Goal: Task Accomplishment & Management: Use online tool/utility

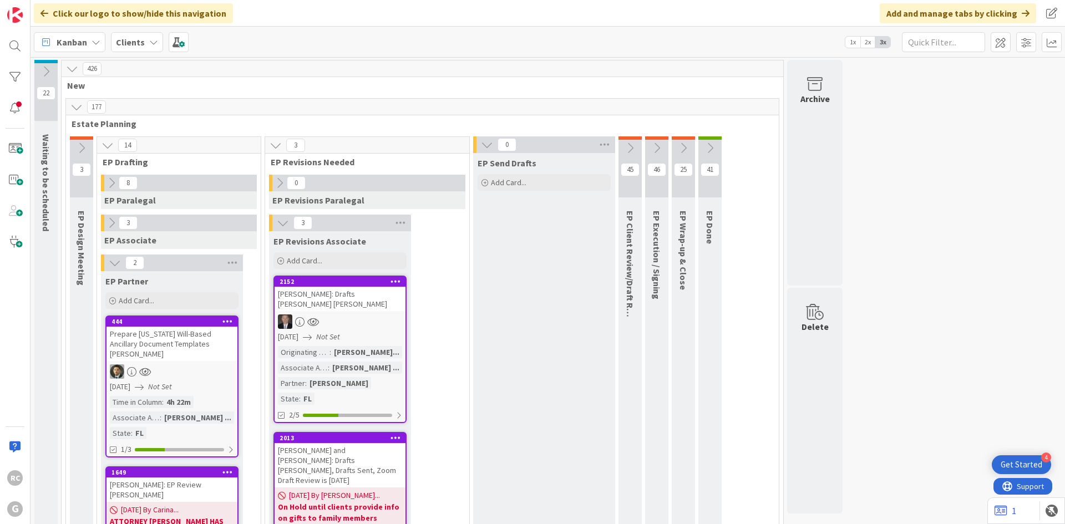
click at [136, 45] on b "Clients" at bounding box center [130, 42] width 29 height 11
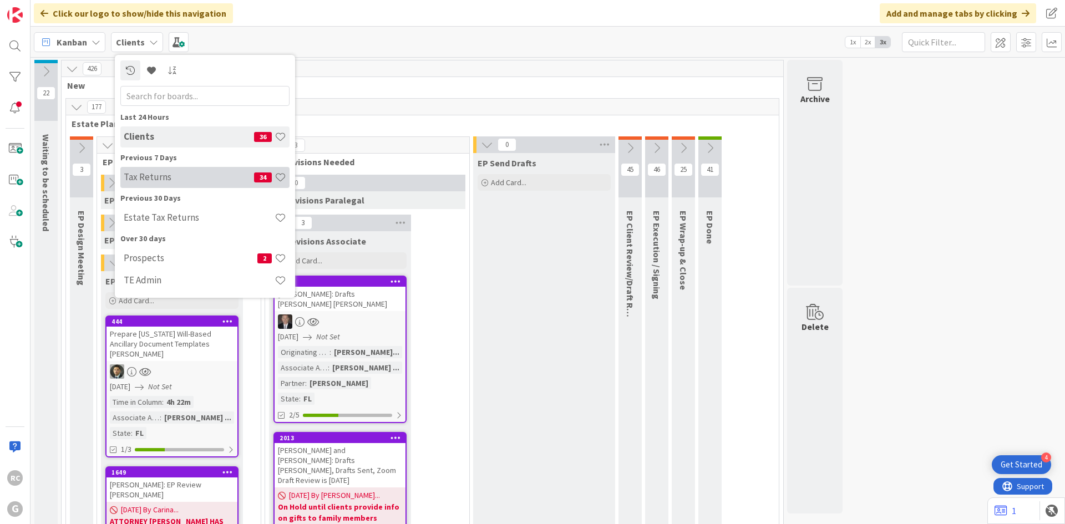
click at [156, 179] on h4 "Tax Returns" at bounding box center [189, 176] width 130 height 11
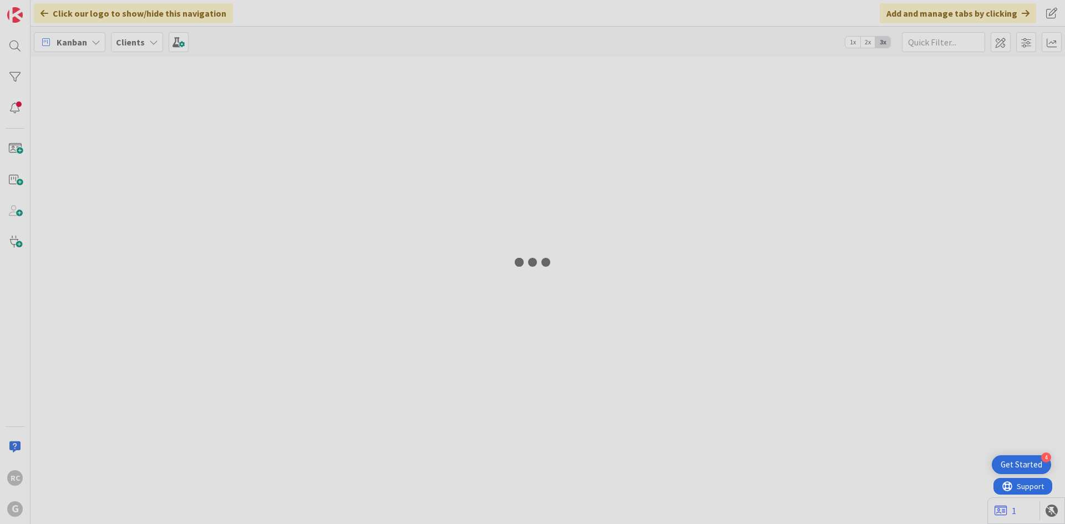
type input "board"
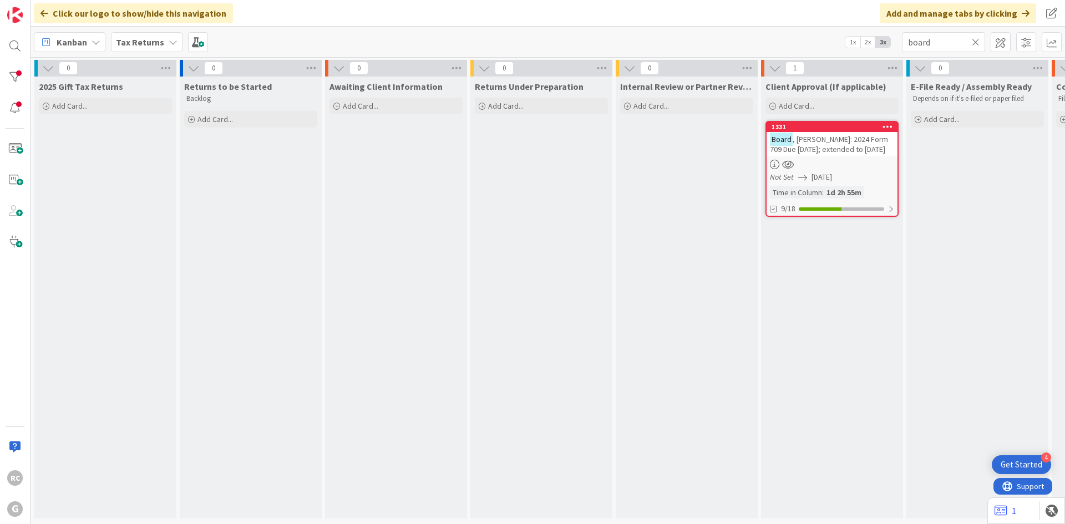
click at [979, 41] on icon at bounding box center [976, 42] width 8 height 10
click at [954, 43] on input "text" at bounding box center [943, 42] width 83 height 20
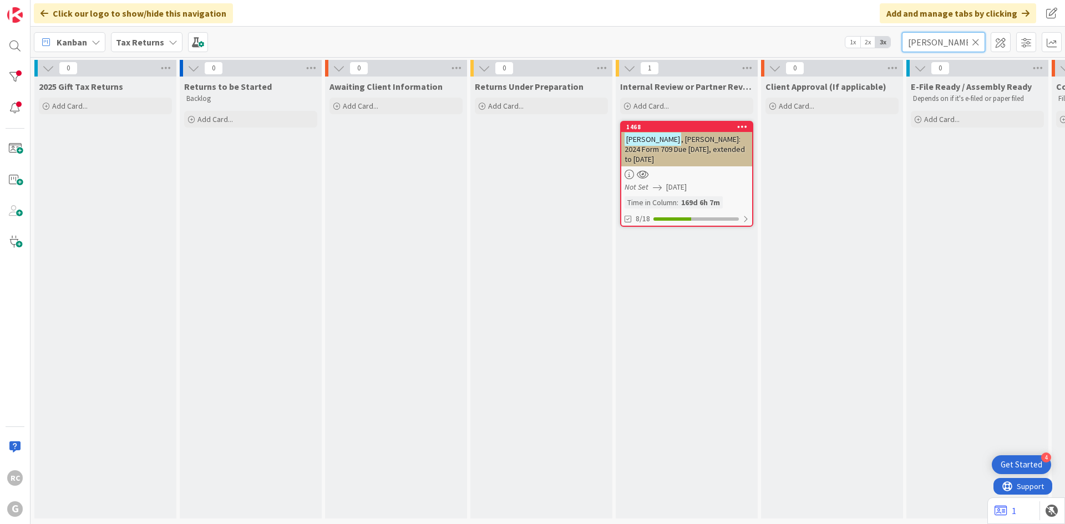
type input "[PERSON_NAME]"
click at [677, 133] on div "[PERSON_NAME]: 2024 Form 709 Due [DATE], extended to [DATE]" at bounding box center [686, 149] width 131 height 34
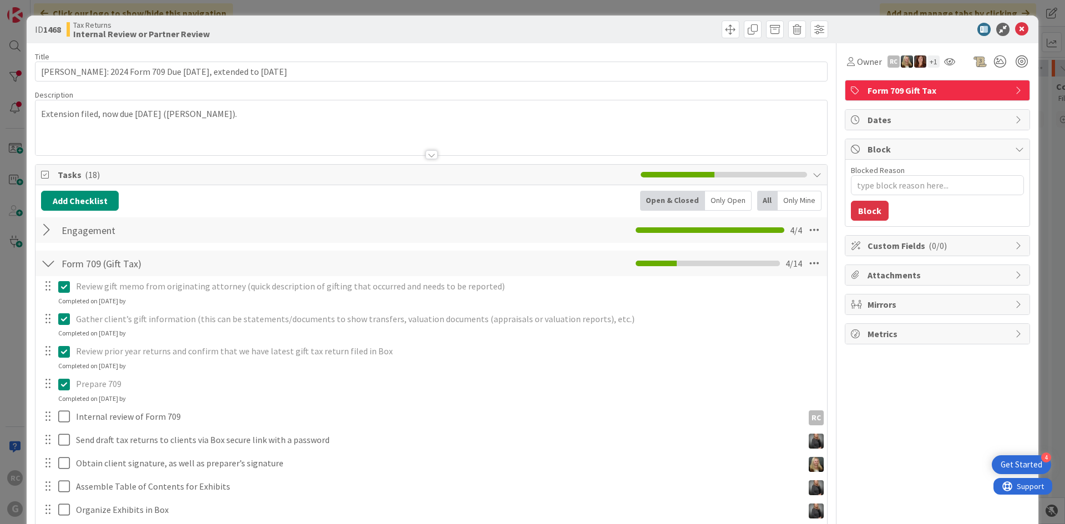
click at [43, 113] on div "Extension filed, now due [DATE] ([PERSON_NAME])." at bounding box center [432, 127] width 792 height 55
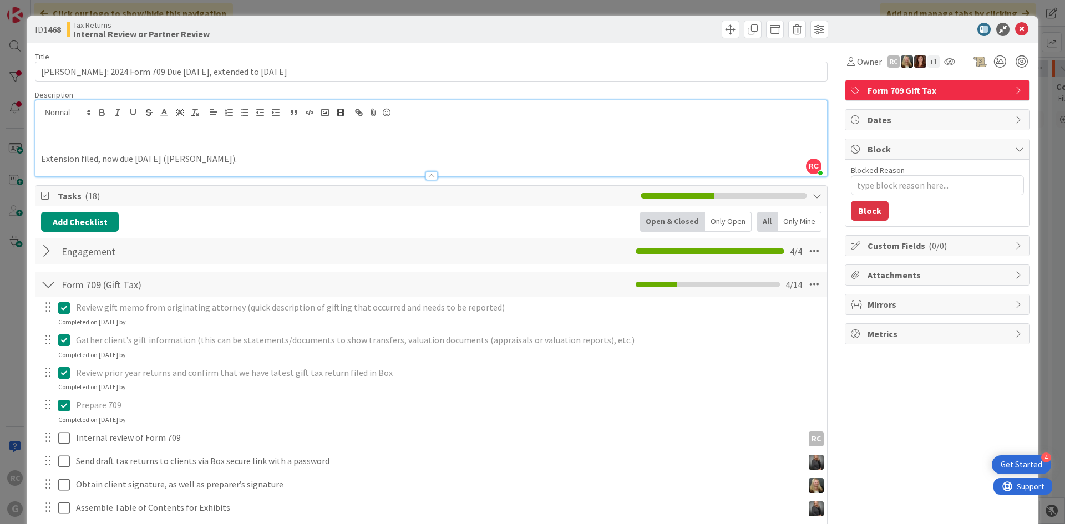
type textarea "x"
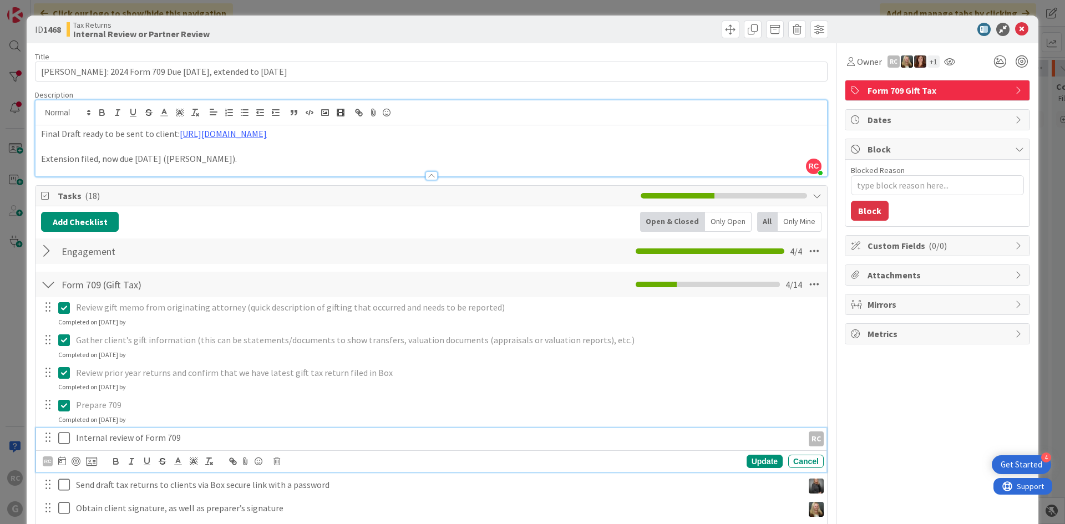
click at [62, 437] on icon at bounding box center [66, 438] width 17 height 13
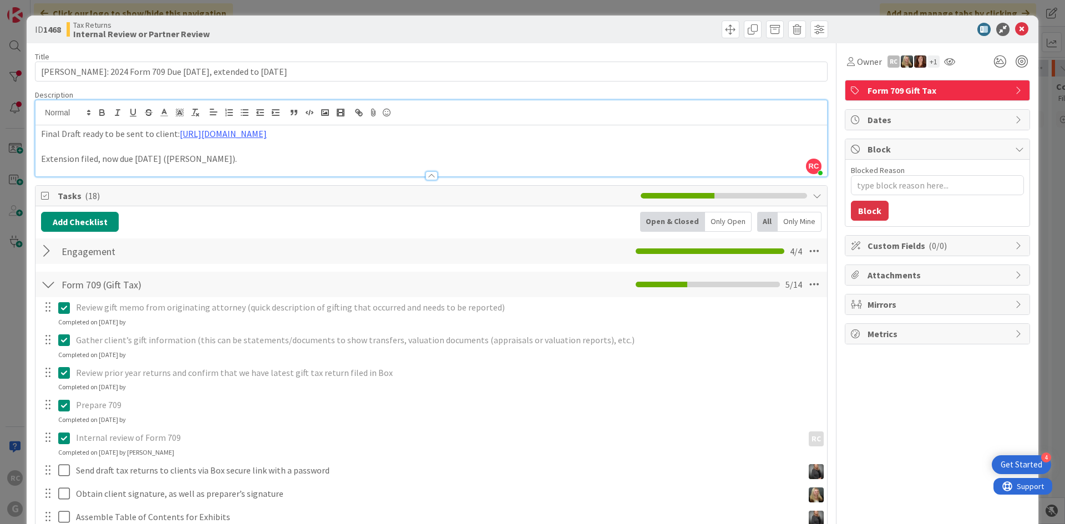
type textarea "x"
click at [1016, 26] on icon at bounding box center [1021, 29] width 13 height 13
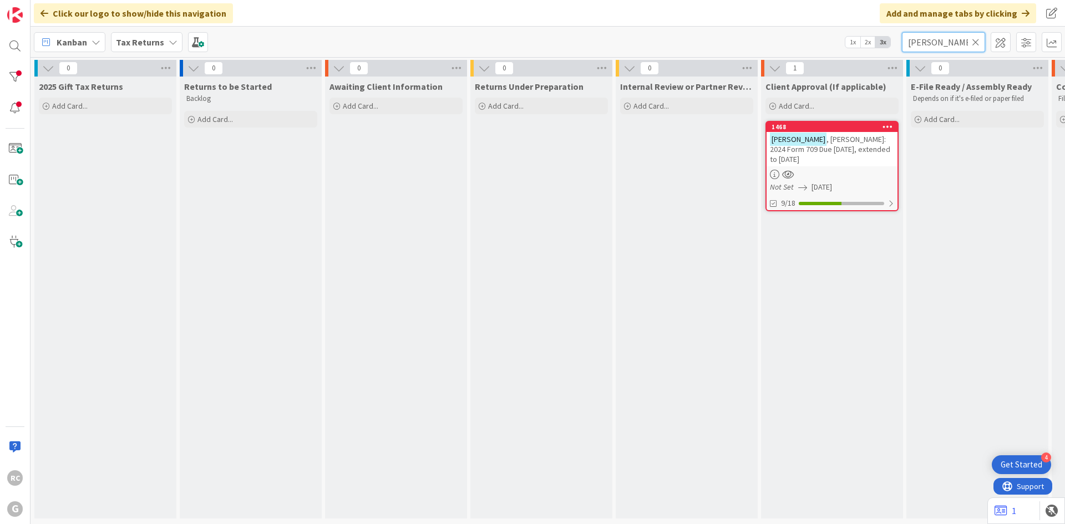
click at [980, 41] on input "[PERSON_NAME]" at bounding box center [943, 42] width 83 height 20
click at [976, 42] on icon at bounding box center [976, 42] width 8 height 10
